Goal: Navigation & Orientation: Find specific page/section

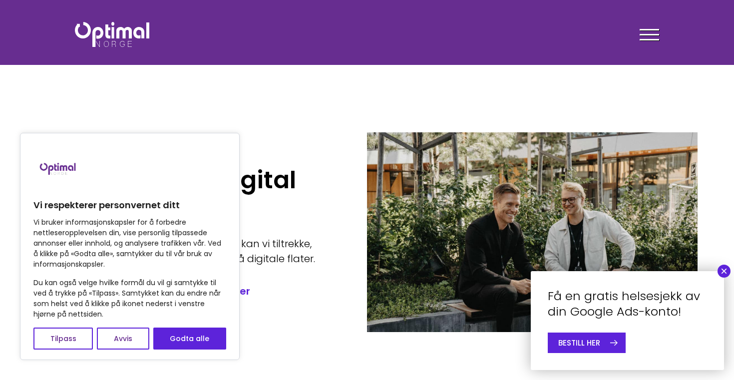
scroll to position [43, 0]
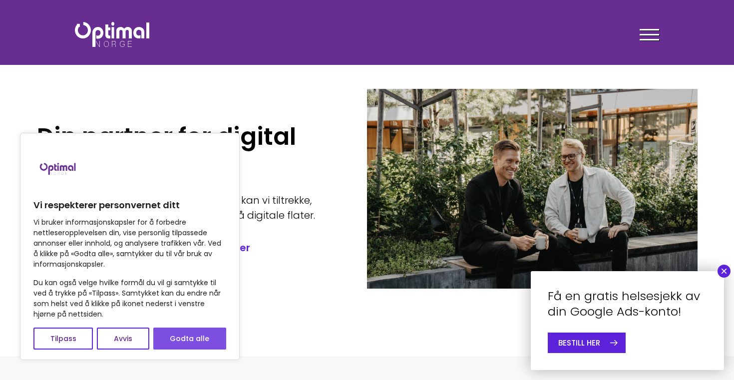
click at [175, 339] on button "Godta alle" at bounding box center [189, 339] width 73 height 22
checkbox input "true"
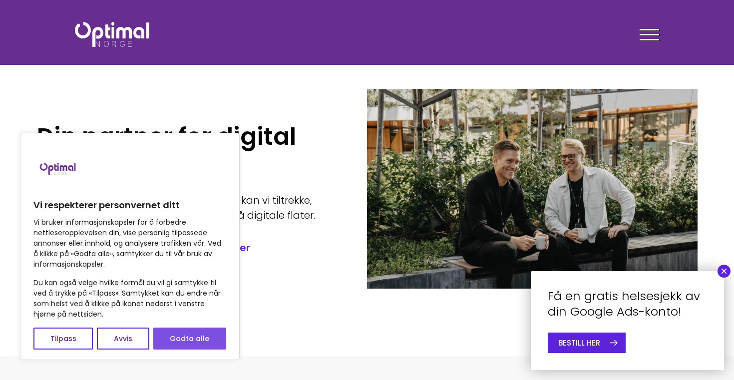
checkbox input "true"
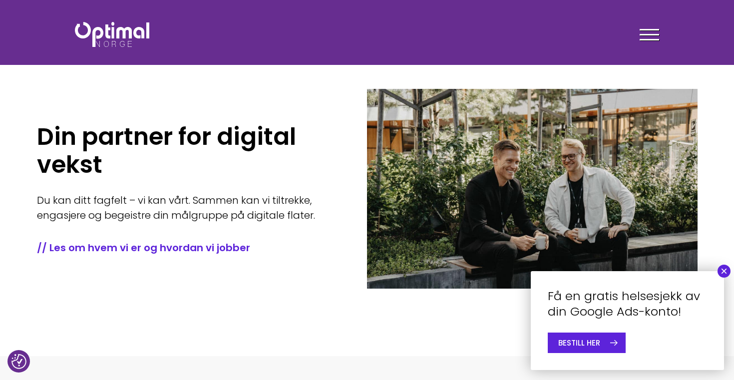
click at [648, 38] on div at bounding box center [649, 36] width 19 height 25
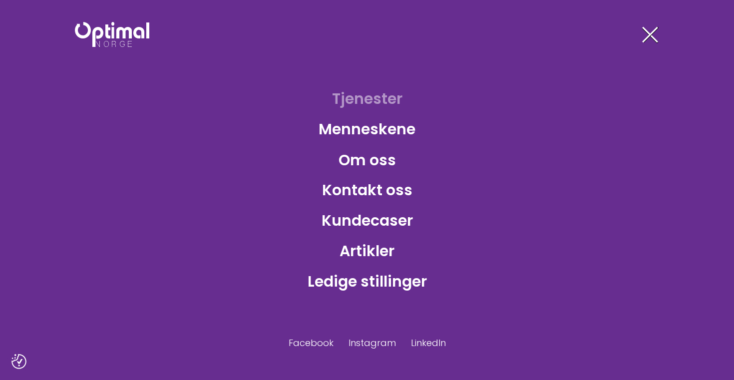
click at [365, 101] on link "Tjenester" at bounding box center [367, 99] width 86 height 32
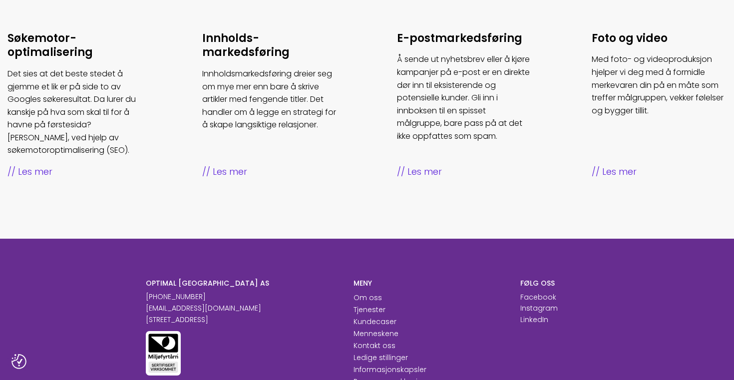
scroll to position [771, 0]
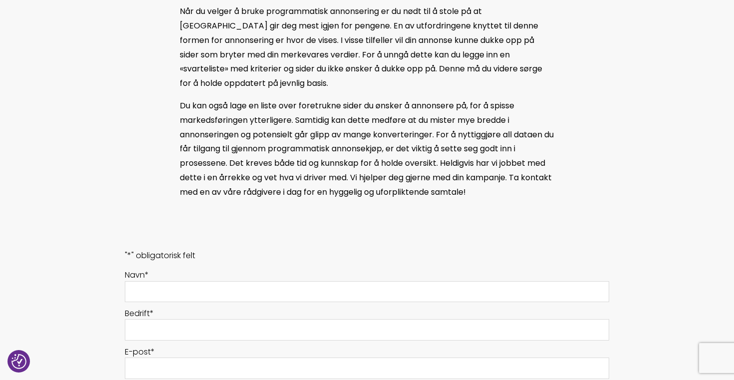
scroll to position [1087, 0]
